Goal: Information Seeking & Learning: Learn about a topic

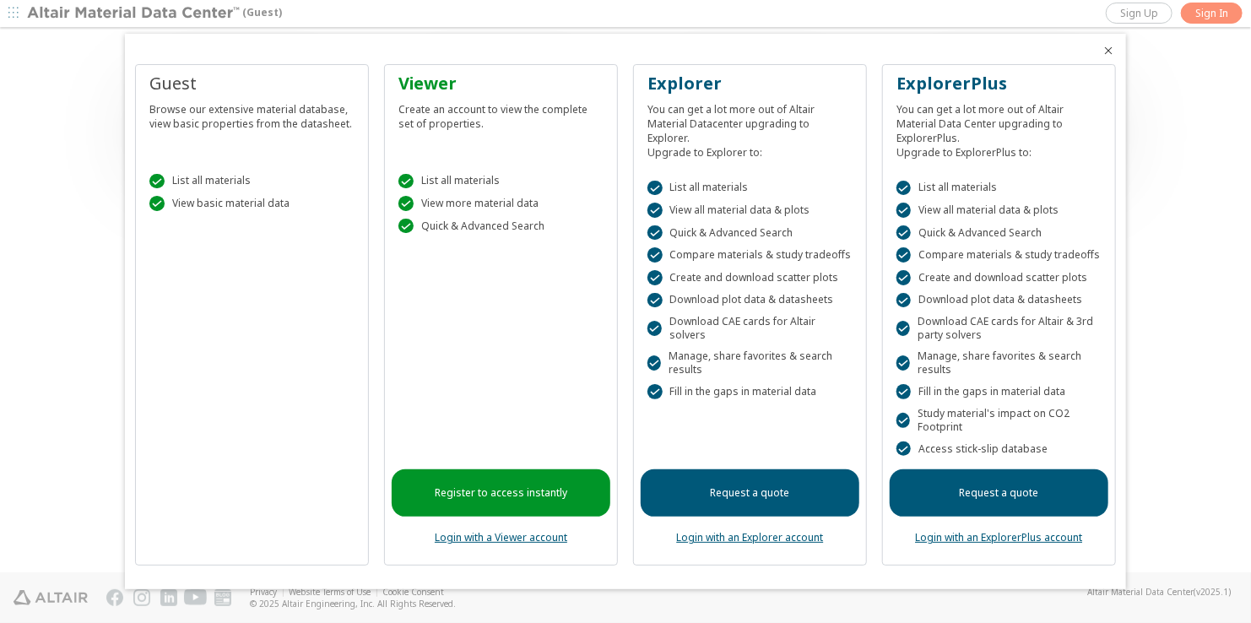
click at [1207, 8] on div at bounding box center [625, 311] width 1251 height 623
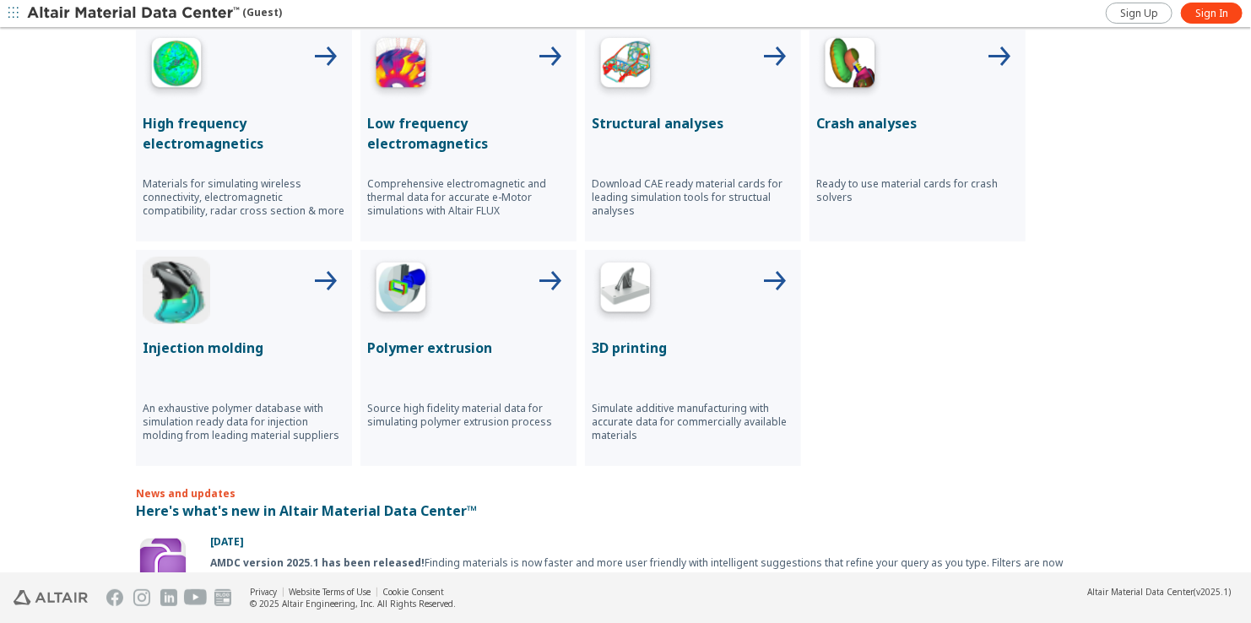
scroll to position [954, 0]
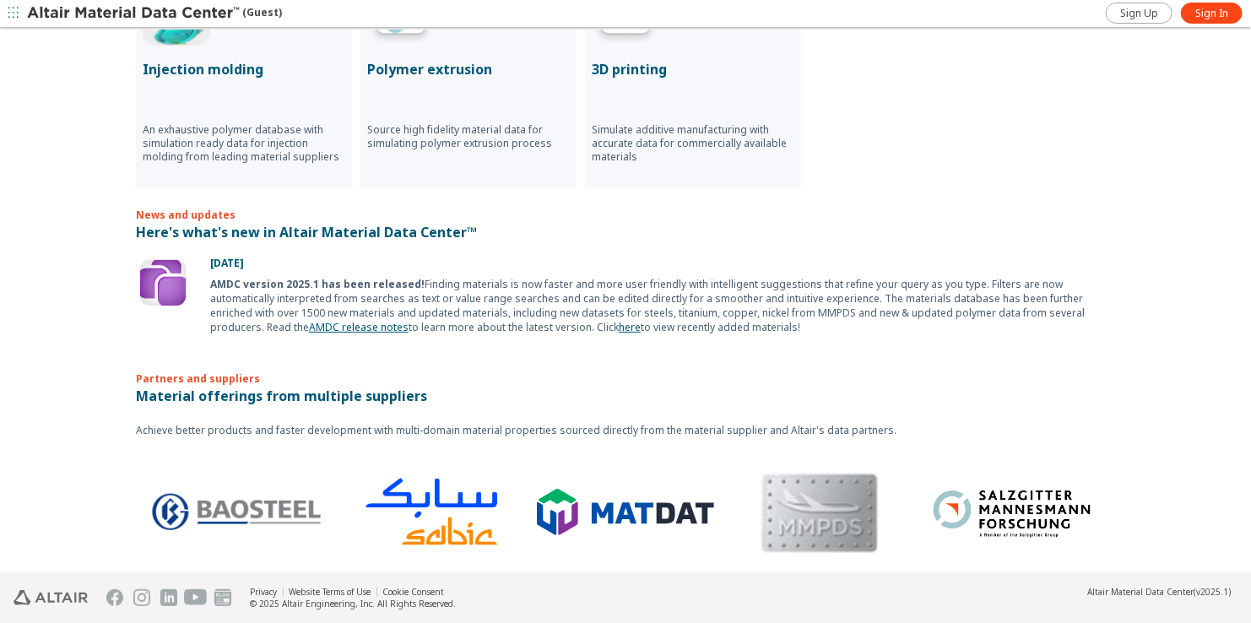
click at [365, 233] on p "Here's what's new in Altair Material Data Center™" at bounding box center [625, 232] width 979 height 20
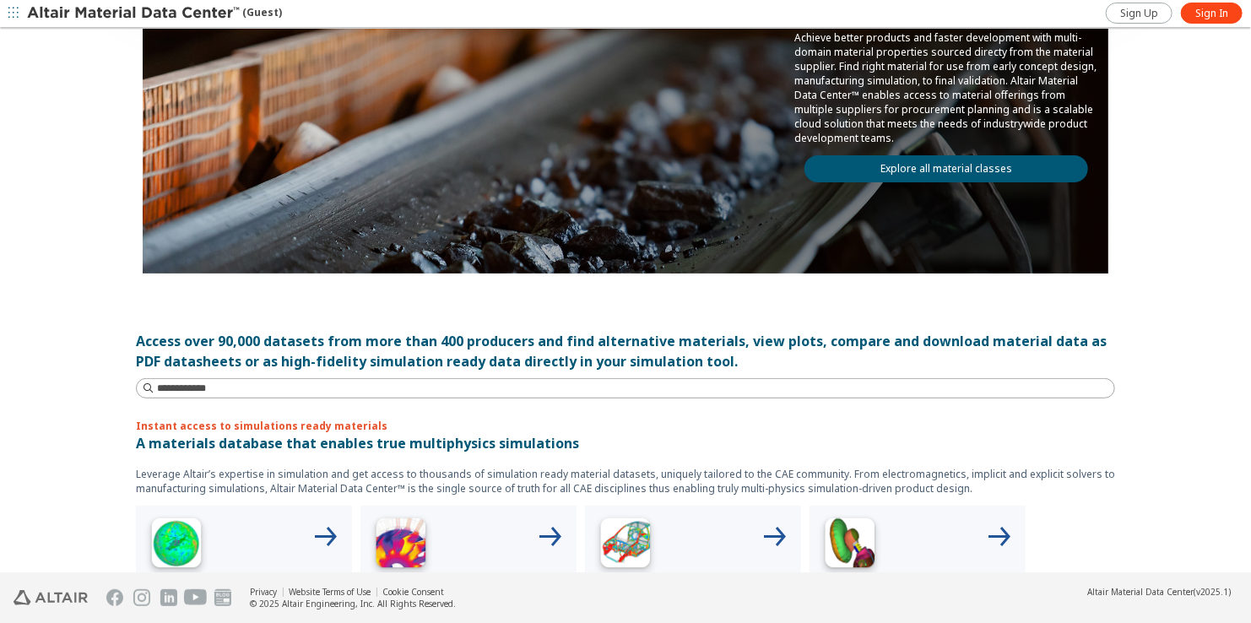
scroll to position [0, 0]
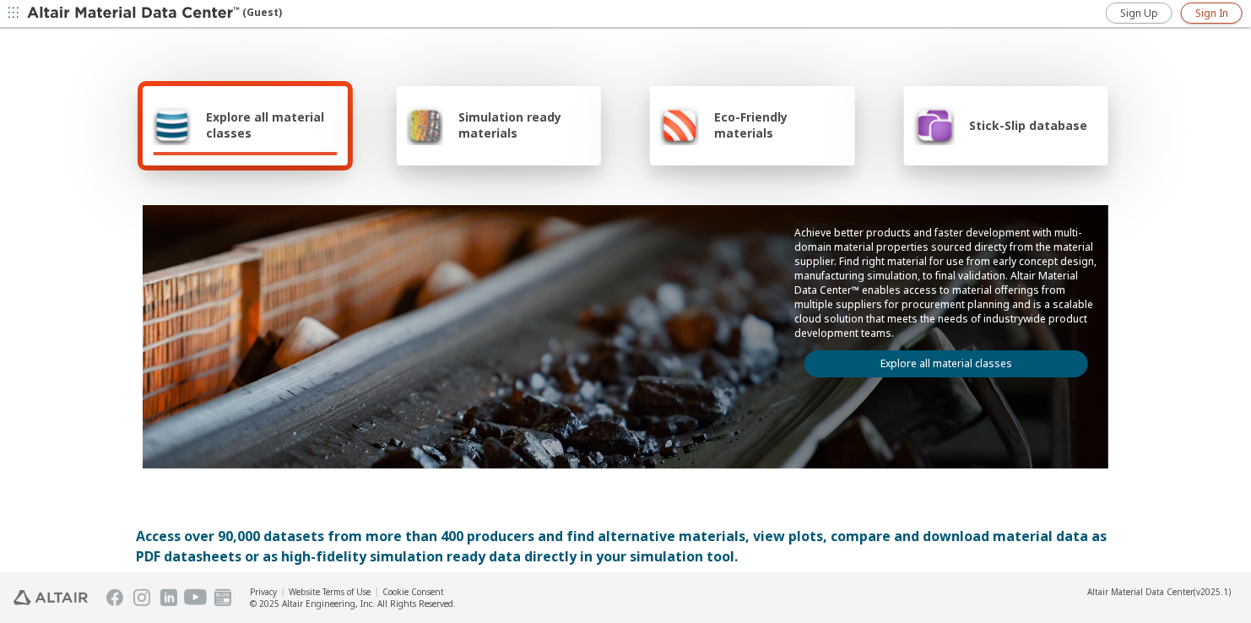
click at [1209, 10] on span "Sign In" at bounding box center [1211, 14] width 33 height 14
click at [262, 111] on span "Explore all material classes" at bounding box center [272, 125] width 132 height 32
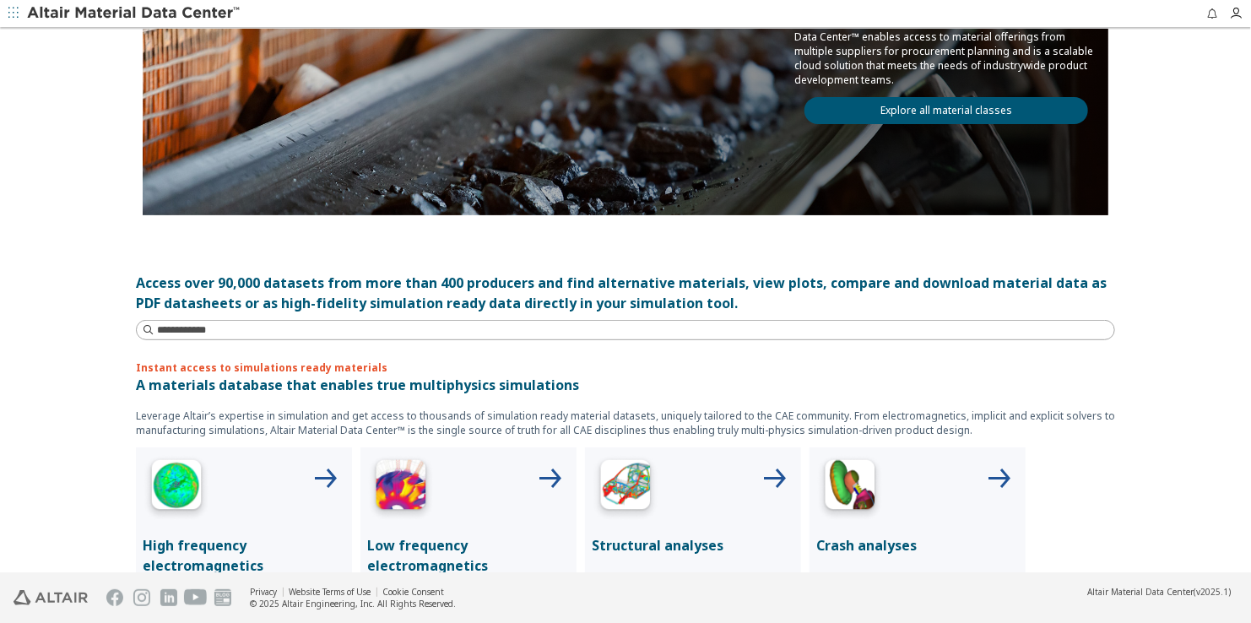
scroll to position [338, 0]
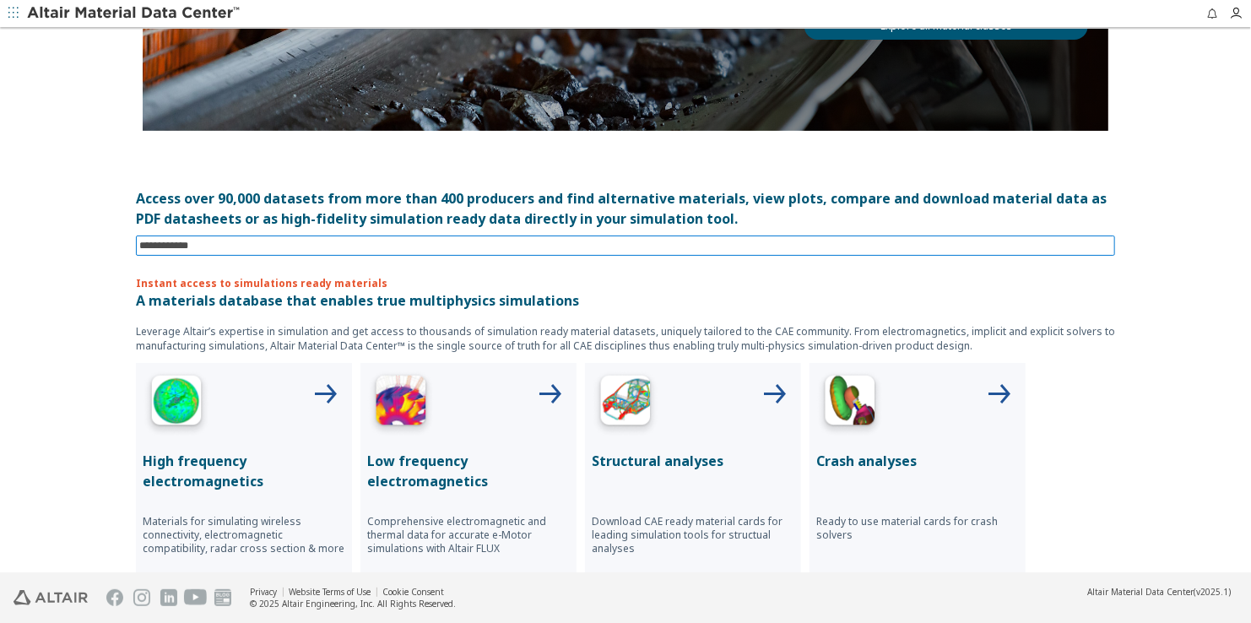
click at [180, 251] on input at bounding box center [627, 245] width 976 height 19
type input "*"
type input "**********"
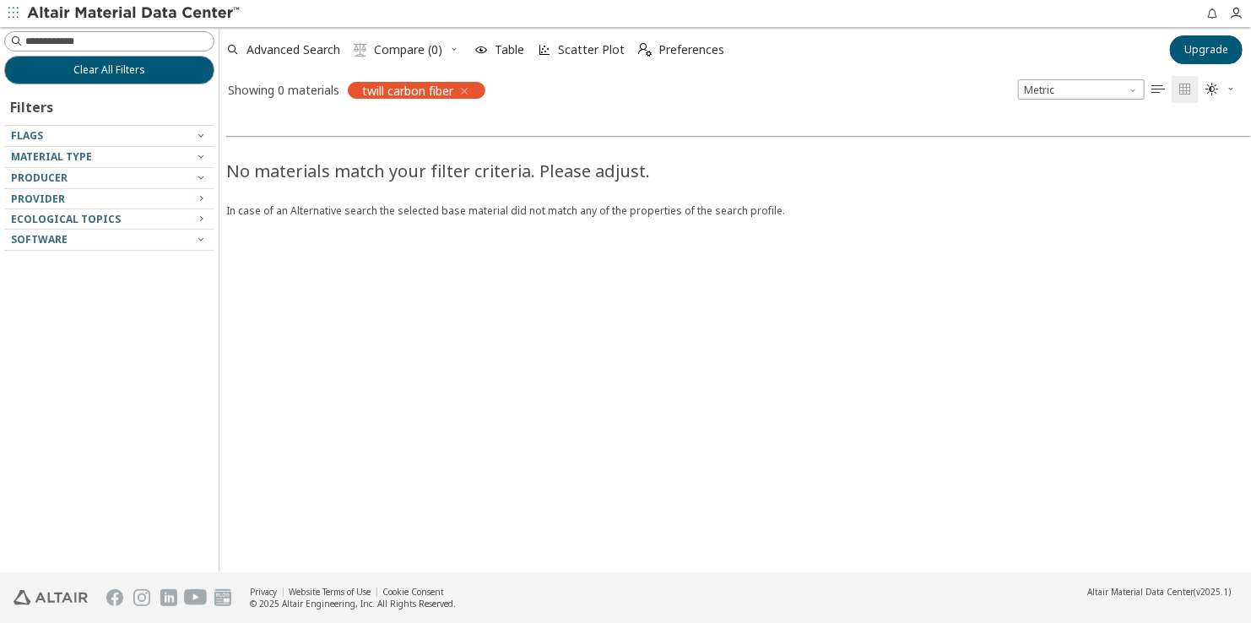
click at [465, 88] on icon "button" at bounding box center [464, 91] width 14 height 14
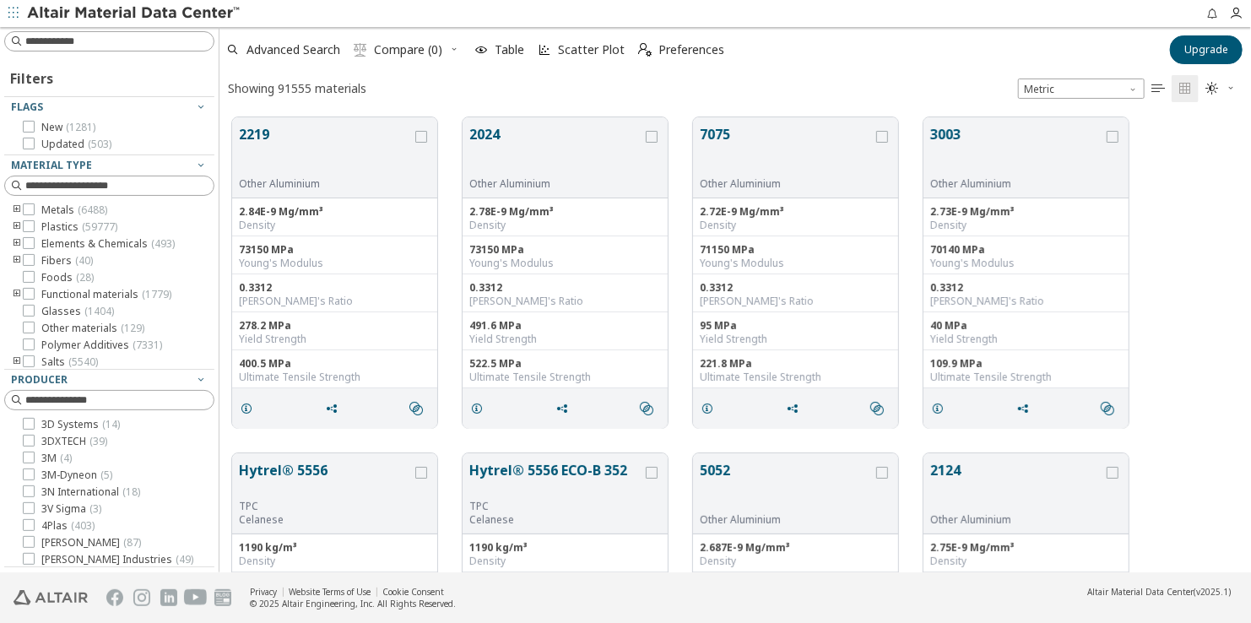
scroll to position [456, 1020]
click at [16, 223] on icon "toogle group" at bounding box center [17, 227] width 12 height 14
click at [35, 241] on div "Polymer ( 59777 )" at bounding box center [122, 244] width 185 height 14
click at [38, 241] on icon "toogle group" at bounding box center [42, 244] width 12 height 14
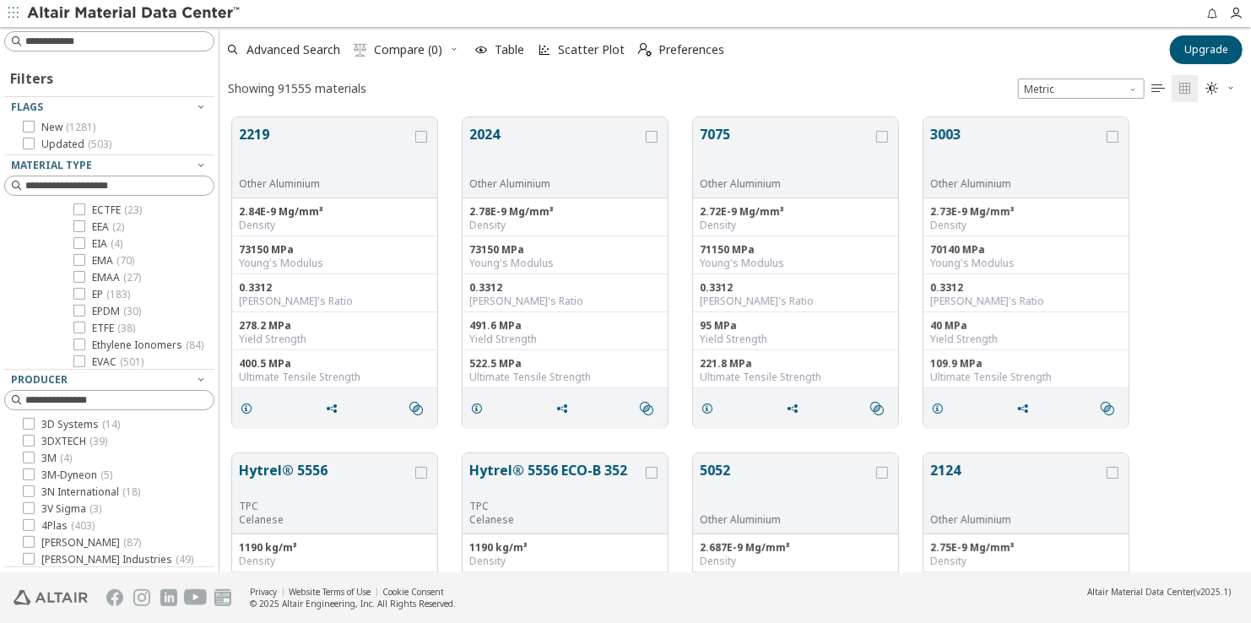
scroll to position [0, 0]
click at [13, 227] on icon "toogle group" at bounding box center [17, 227] width 12 height 14
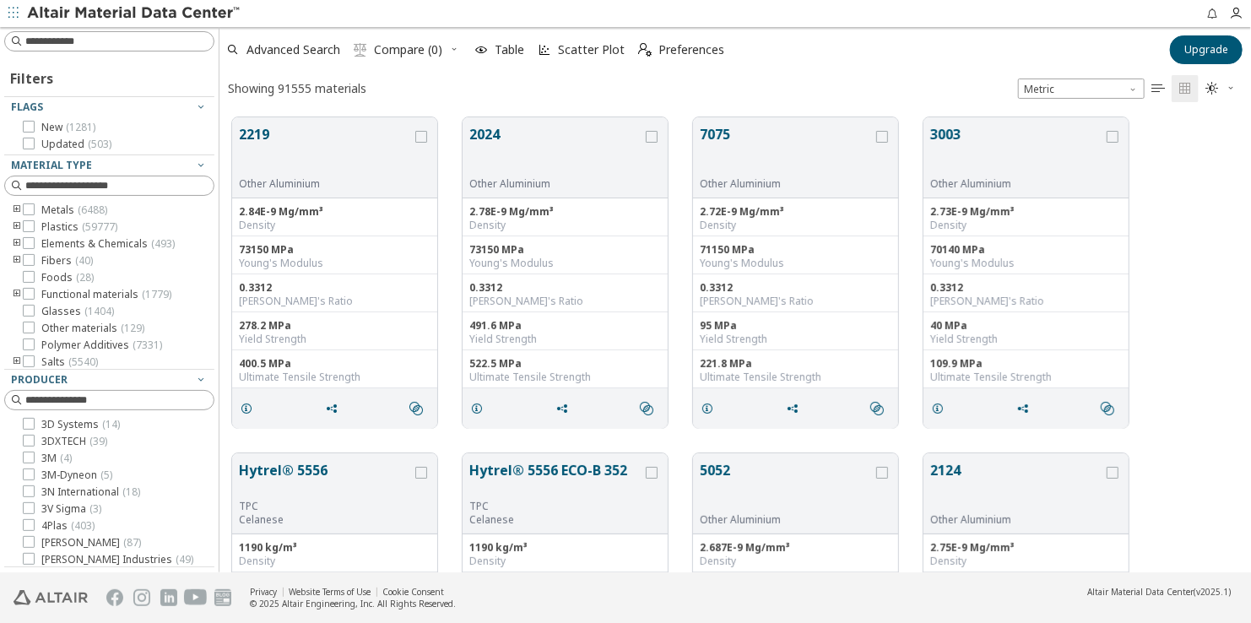
click at [19, 257] on icon "toogle group" at bounding box center [17, 261] width 12 height 14
click at [48, 288] on div at bounding box center [54, 294] width 12 height 12
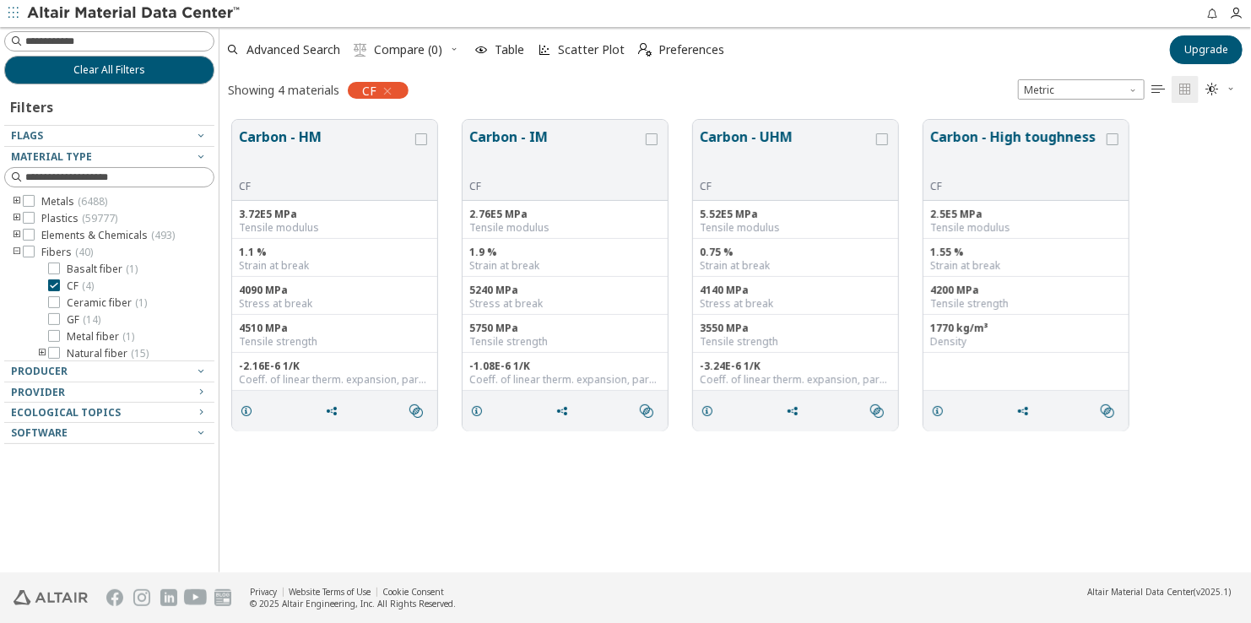
scroll to position [84, 0]
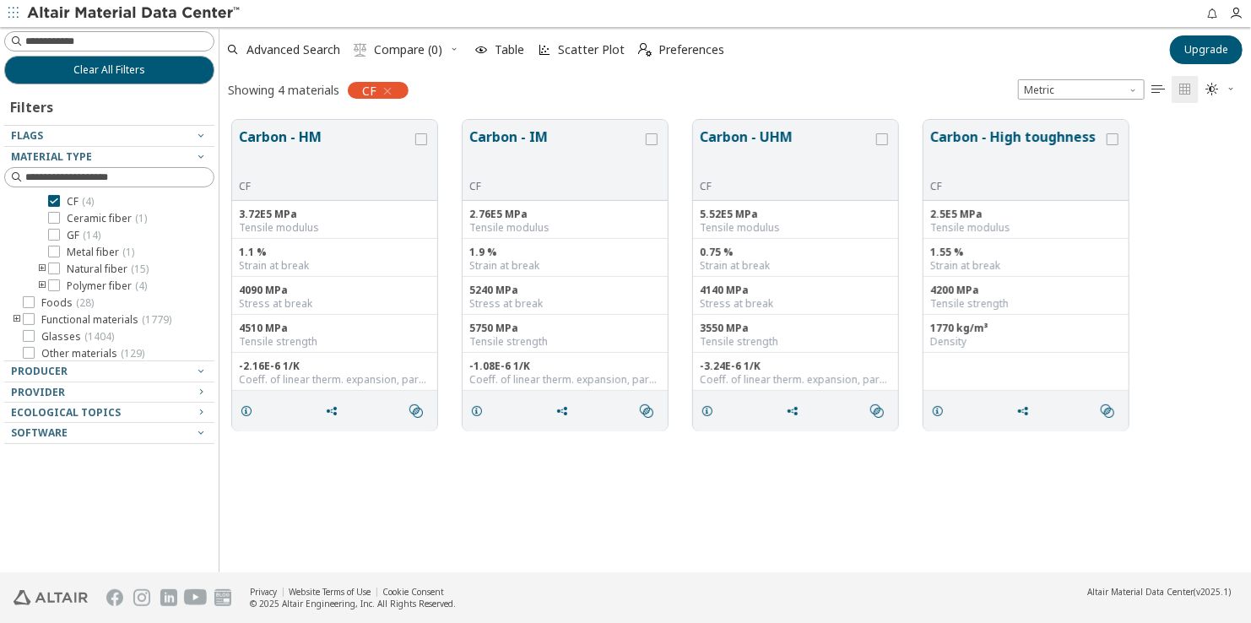
click at [44, 280] on icon "toogle group" at bounding box center [42, 286] width 12 height 14
click at [39, 267] on icon "toogle group" at bounding box center [42, 270] width 12 height 14
click at [14, 264] on icon "toogle group" at bounding box center [17, 266] width 12 height 14
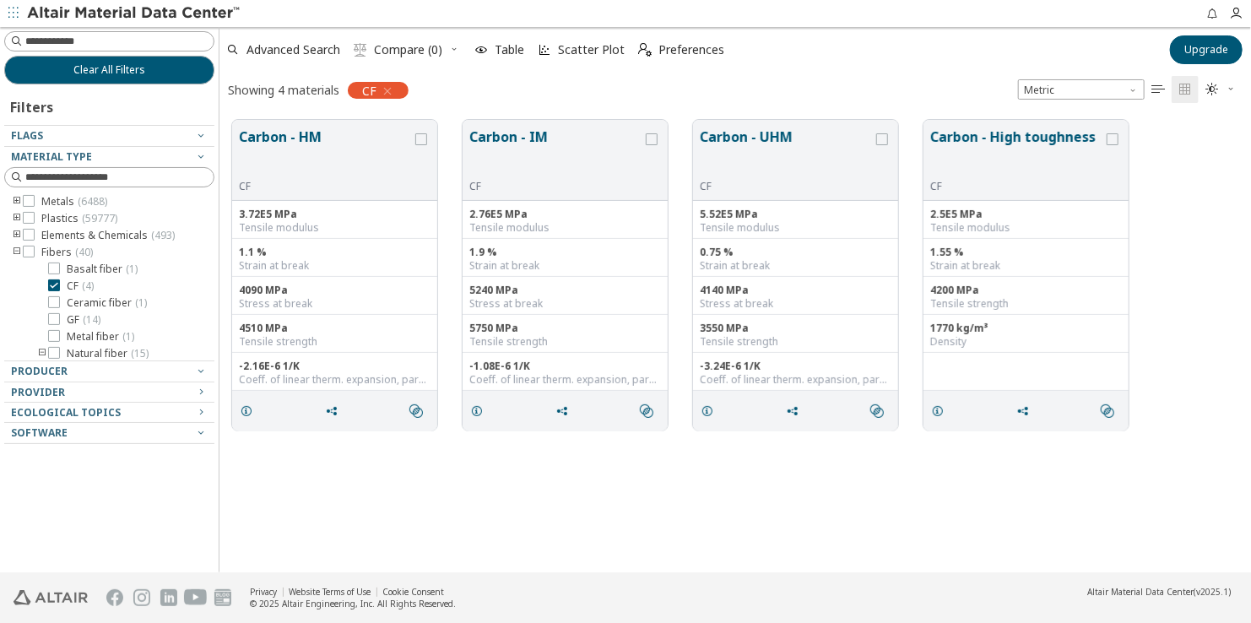
click at [55, 276] on div "Basalt fiber ( 1 ) CF ( 4 ) Ceramic fiber ( 1 ) GF ( 14 ) Metal fiber ( 1 ) Nat…" at bounding box center [122, 371] width 185 height 216
click at [51, 283] on icon at bounding box center [54, 285] width 12 height 12
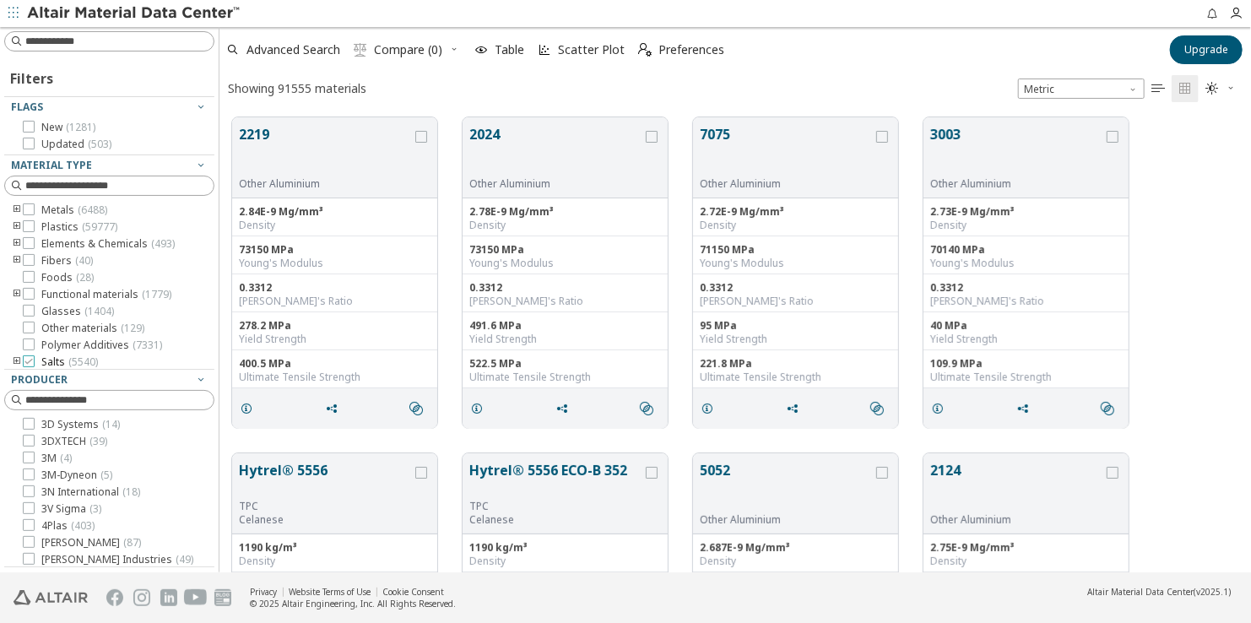
scroll to position [20, 0]
click at [30, 306] on icon at bounding box center [29, 307] width 12 height 12
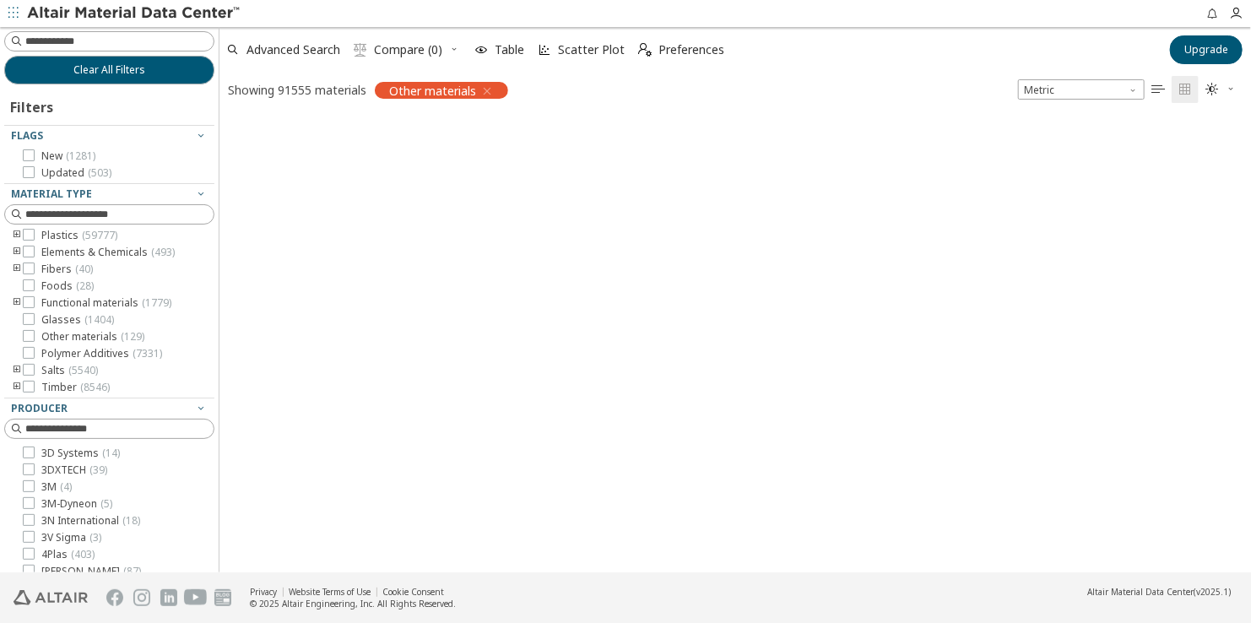
scroll to position [454, 1020]
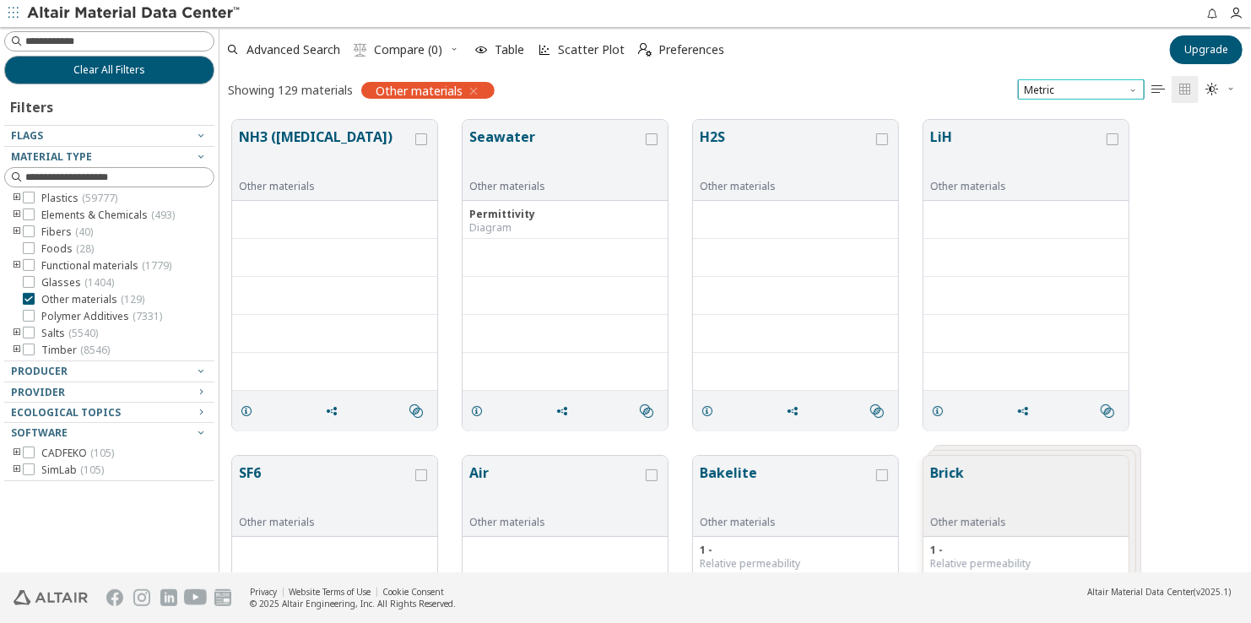
click at [1112, 84] on span "Metric" at bounding box center [1081, 89] width 127 height 20
click at [1126, 87] on span "Metric" at bounding box center [1081, 89] width 127 height 20
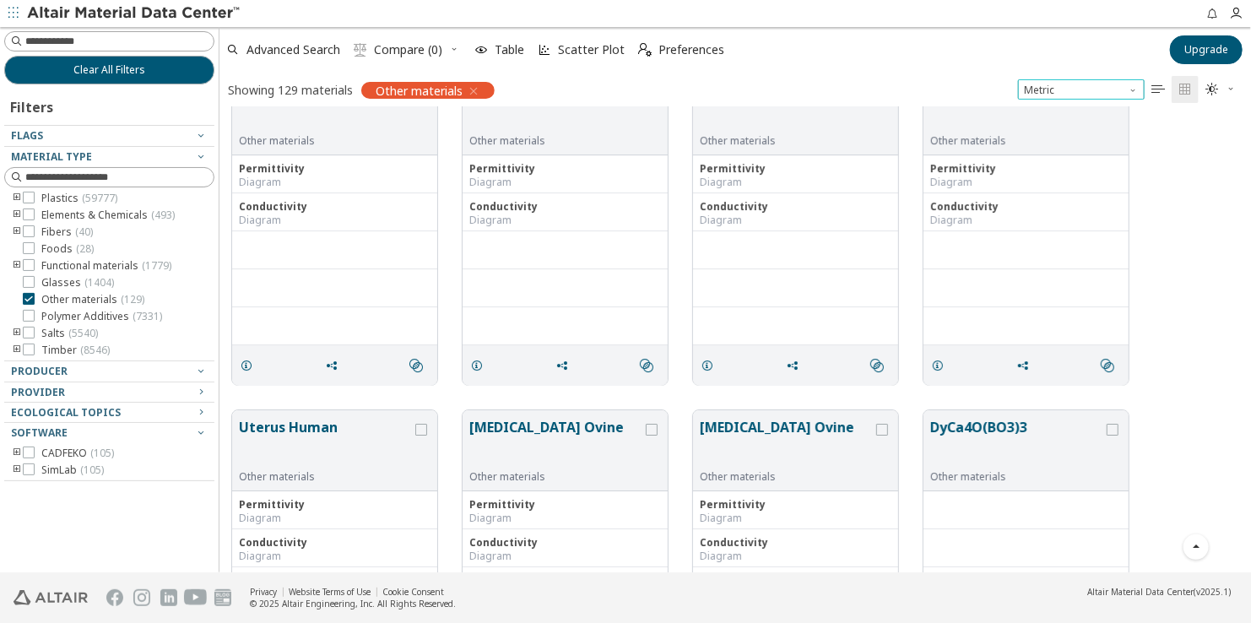
scroll to position [9612, 0]
